Goal: Find specific page/section: Find specific page/section

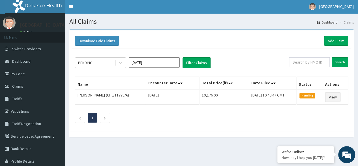
scroll to position [29, 0]
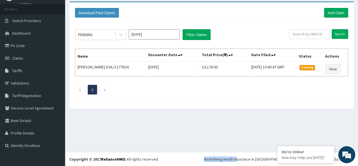
drag, startPoint x: 323, startPoint y: 123, endPoint x: 255, endPoint y: 169, distance: 81.6
click at [255, 165] on html "R EL Toggle navigation Heda Hospital Heda Hospital - hedahospital@yahoo.com Mem…" at bounding box center [179, 68] width 358 height 194
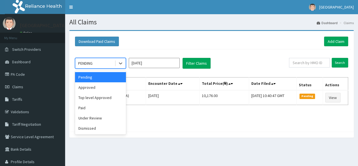
click at [113, 61] on div "PENDING" at bounding box center [94, 63] width 39 height 9
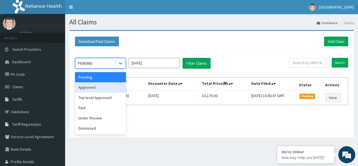
click at [91, 90] on div "Approved" at bounding box center [100, 87] width 51 height 10
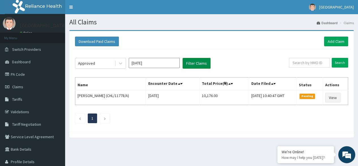
click at [192, 60] on button "Filter Claims" at bounding box center [197, 63] width 28 height 11
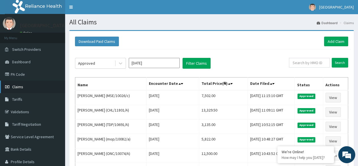
click at [20, 84] on span "Claims" at bounding box center [17, 86] width 11 height 5
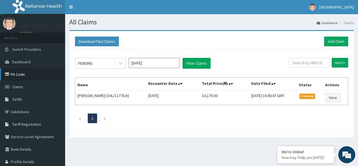
click at [22, 72] on link "PA Code" at bounding box center [32, 74] width 65 height 12
click at [16, 86] on span "Claims" at bounding box center [17, 86] width 11 height 5
click at [14, 85] on span "Claims" at bounding box center [17, 86] width 11 height 5
click at [20, 74] on link "PA Code" at bounding box center [32, 74] width 65 height 12
click at [17, 73] on link "PA Code" at bounding box center [32, 74] width 65 height 12
